Goal: Information Seeking & Learning: Learn about a topic

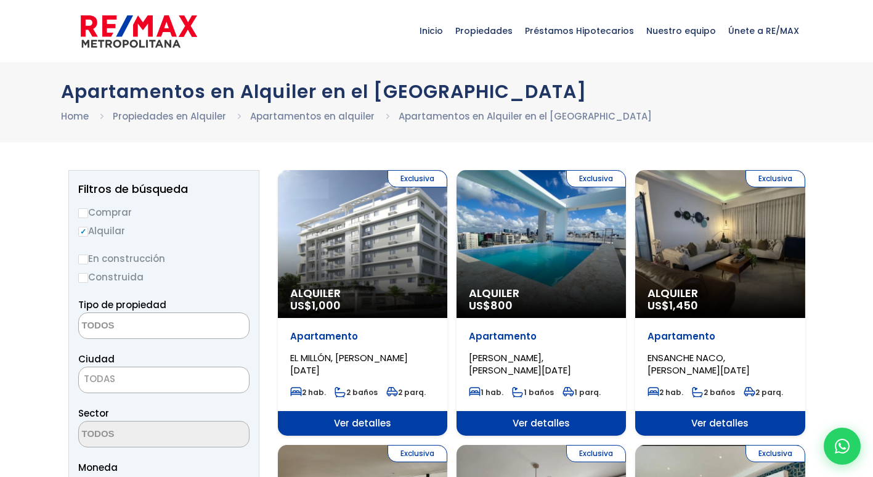
select select
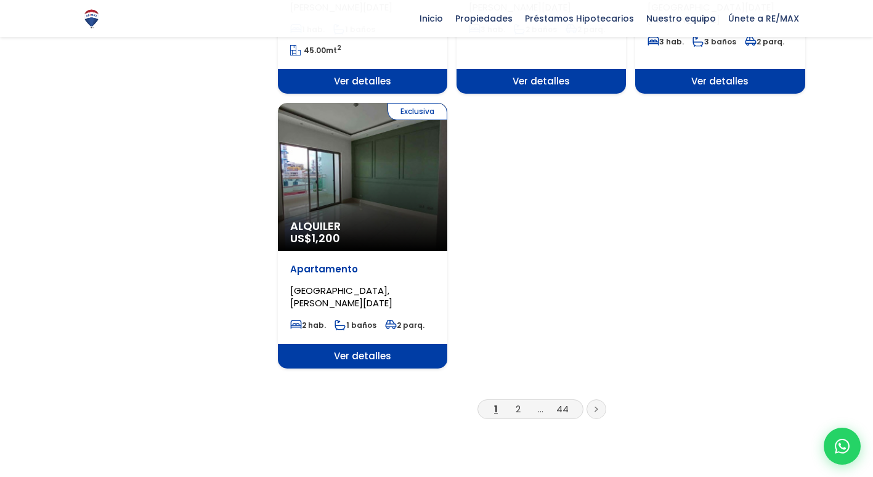
scroll to position [1478, 0]
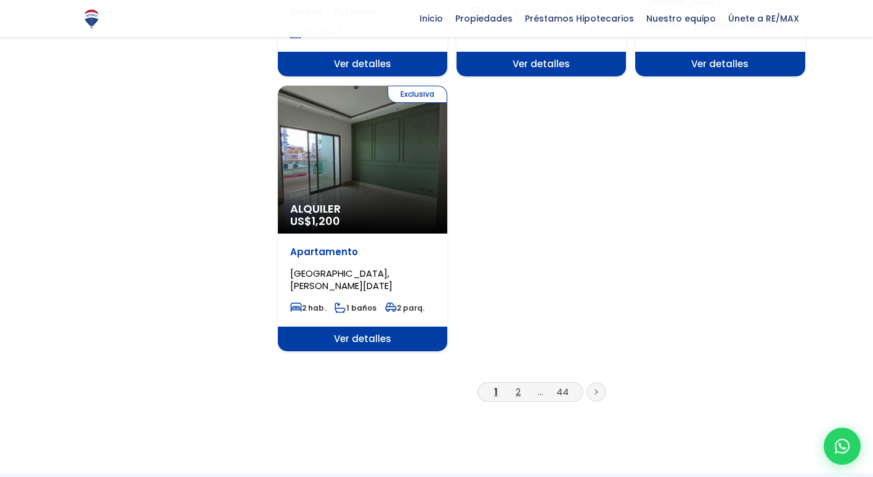
click at [520, 385] on link "2" at bounding box center [517, 391] width 5 height 13
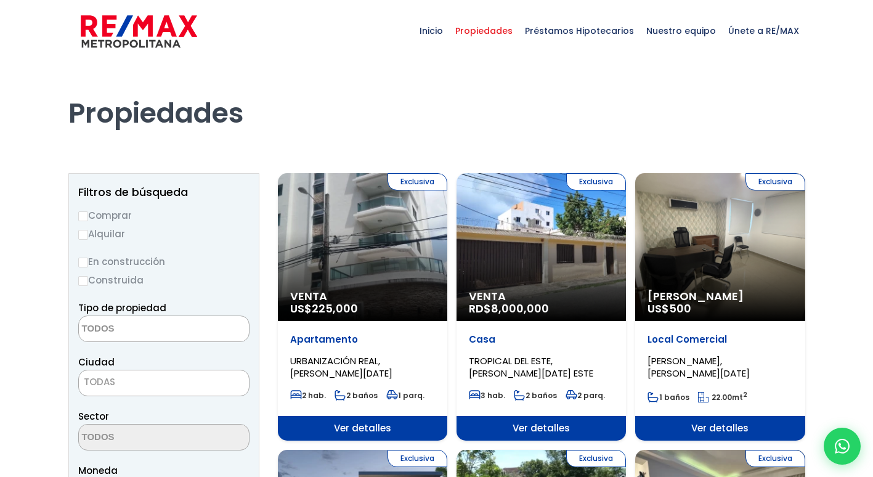
select select
click at [81, 234] on input "Alquilar" at bounding box center [83, 235] width 10 height 10
radio input "true"
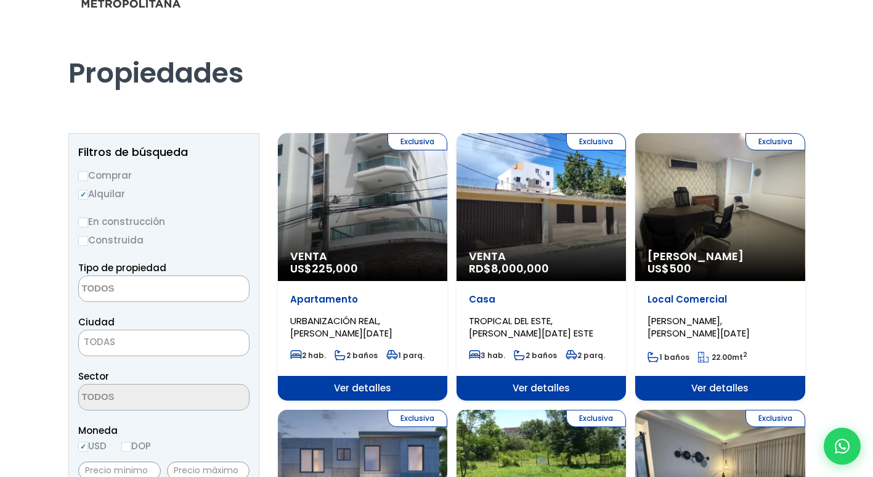
scroll to position [62, 0]
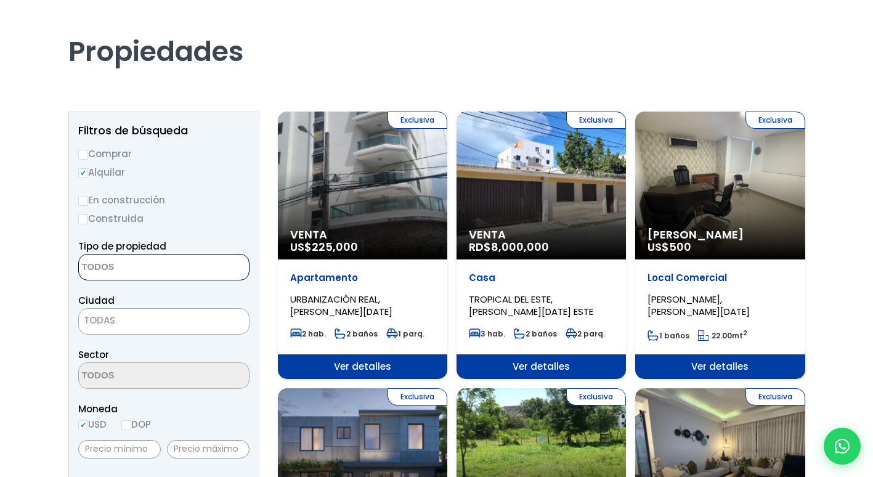
click at [126, 271] on textarea "Search" at bounding box center [138, 267] width 119 height 26
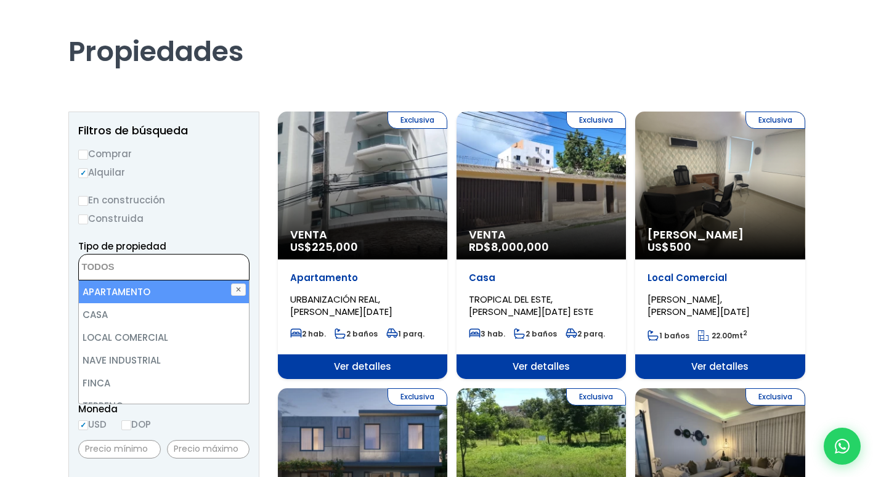
click at [123, 294] on li "APARTAMENTO" at bounding box center [164, 291] width 170 height 23
select select "apartment"
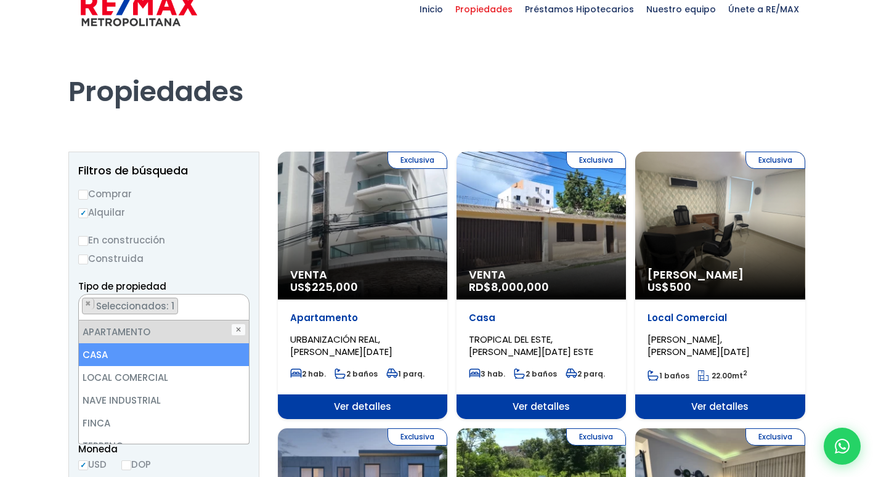
scroll to position [0, 0]
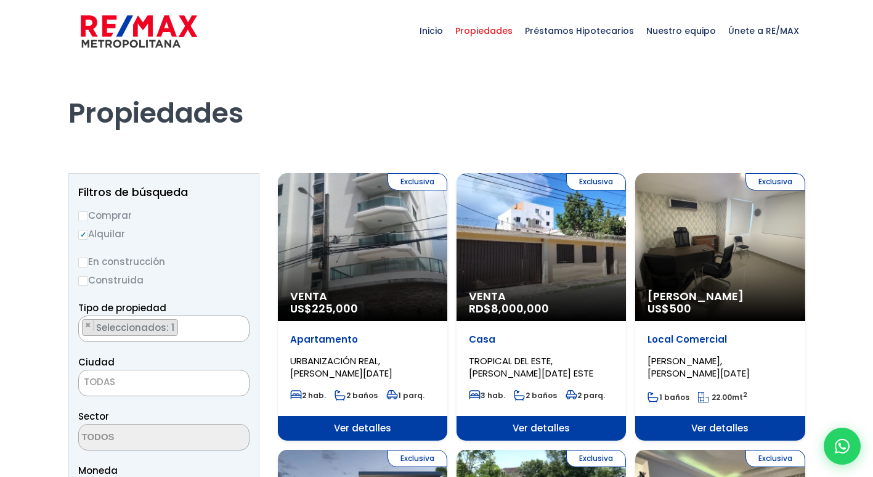
drag, startPoint x: 19, startPoint y: 276, endPoint x: 118, endPoint y: 354, distance: 125.9
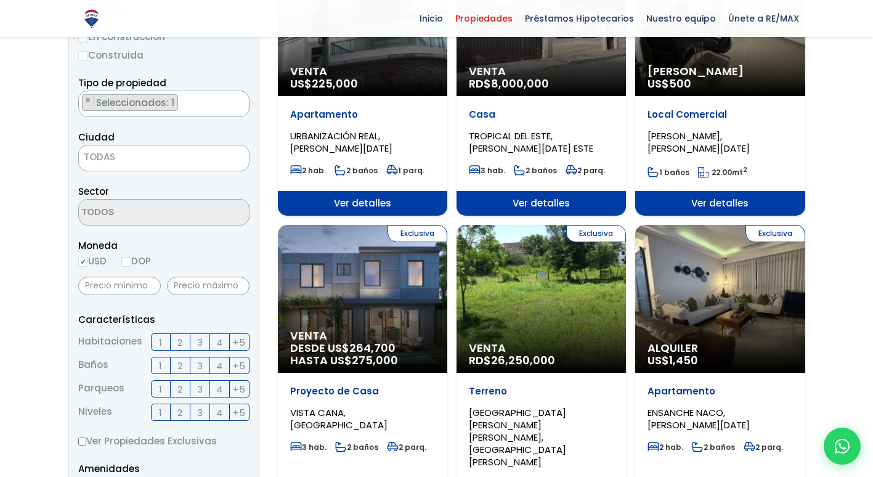
scroll to position [123, 0]
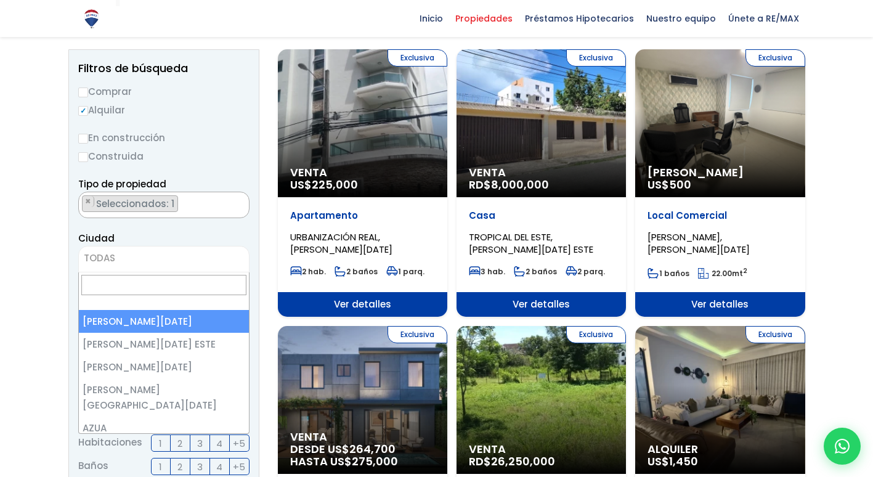
click at [111, 253] on span "TODAS" at bounding box center [99, 257] width 31 height 13
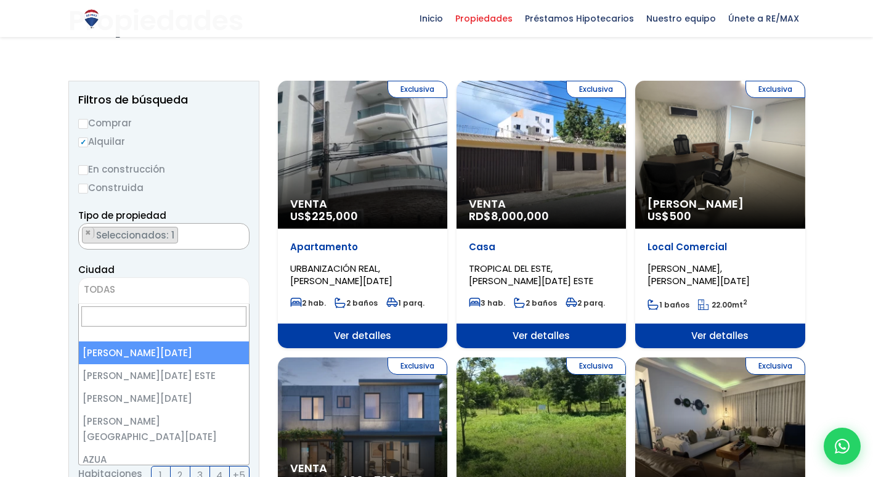
scroll to position [62, 0]
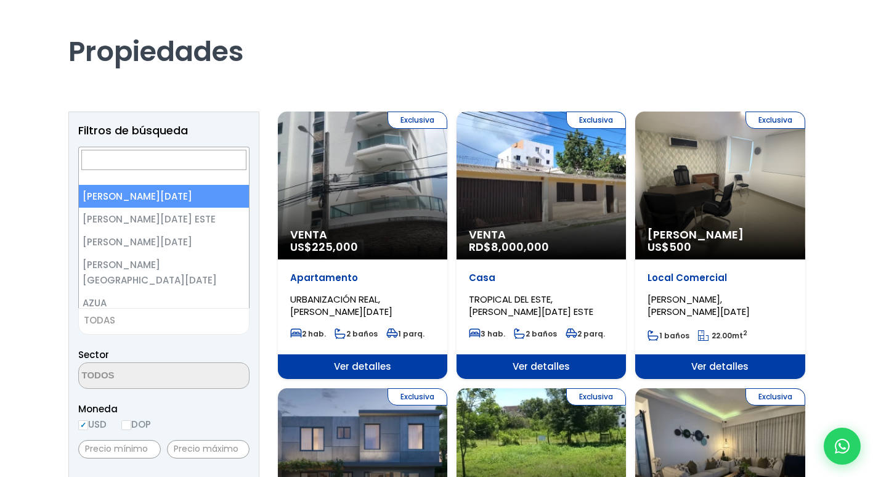
select select "1"
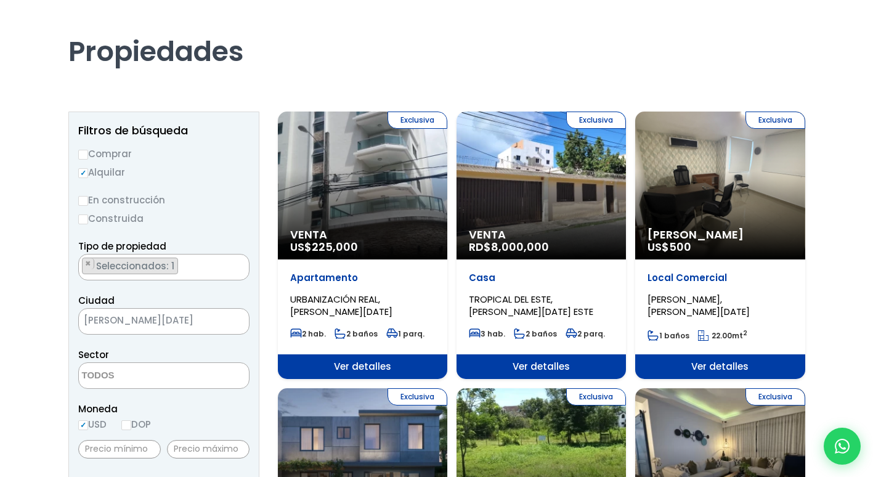
click at [169, 368] on textarea "Search" at bounding box center [138, 376] width 119 height 26
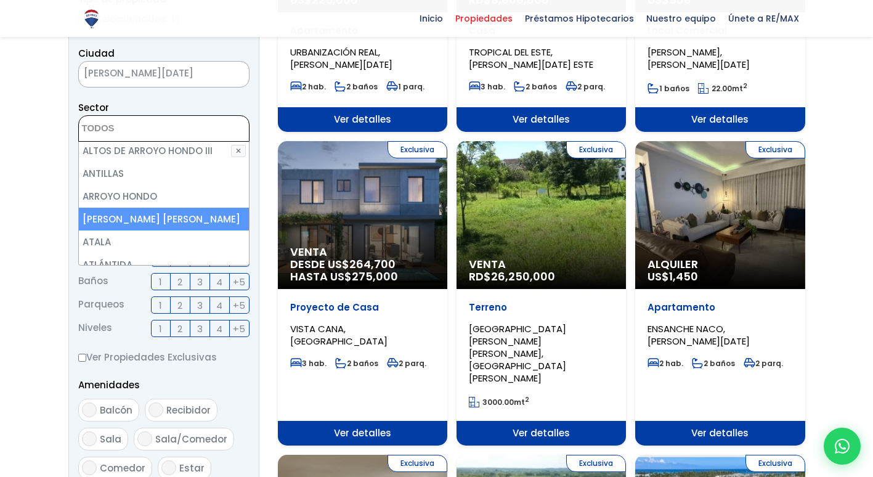
scroll to position [246, 0]
